Goal: Find specific fact: Find specific page/section

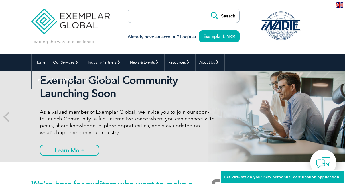
click at [147, 18] on input "search" at bounding box center [161, 16] width 60 height 14
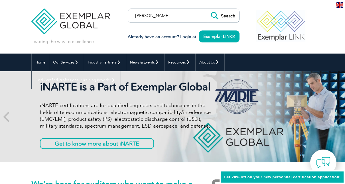
type input "[PERSON_NAME]"
click at [226, 17] on input "Search" at bounding box center [223, 16] width 31 height 14
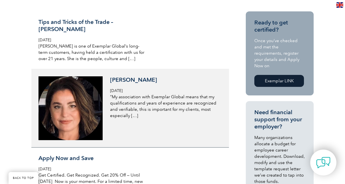
scroll to position [143, 0]
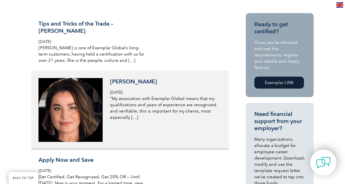
click at [123, 96] on p "“My association with Exemplar Global means that my qualifications and years of …" at bounding box center [165, 108] width 110 height 25
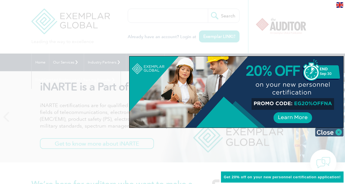
click at [338, 133] on img at bounding box center [329, 132] width 29 height 9
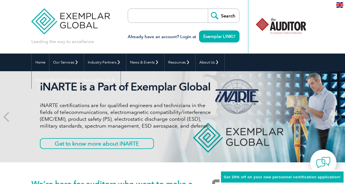
click at [165, 18] on input "search" at bounding box center [161, 16] width 60 height 14
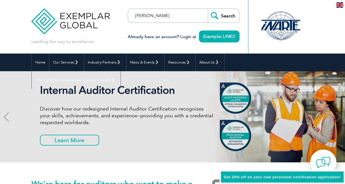
type input "cathy keech"
click at [208, 9] on input "Search" at bounding box center [223, 16] width 31 height 14
